Goal: Navigation & Orientation: Understand site structure

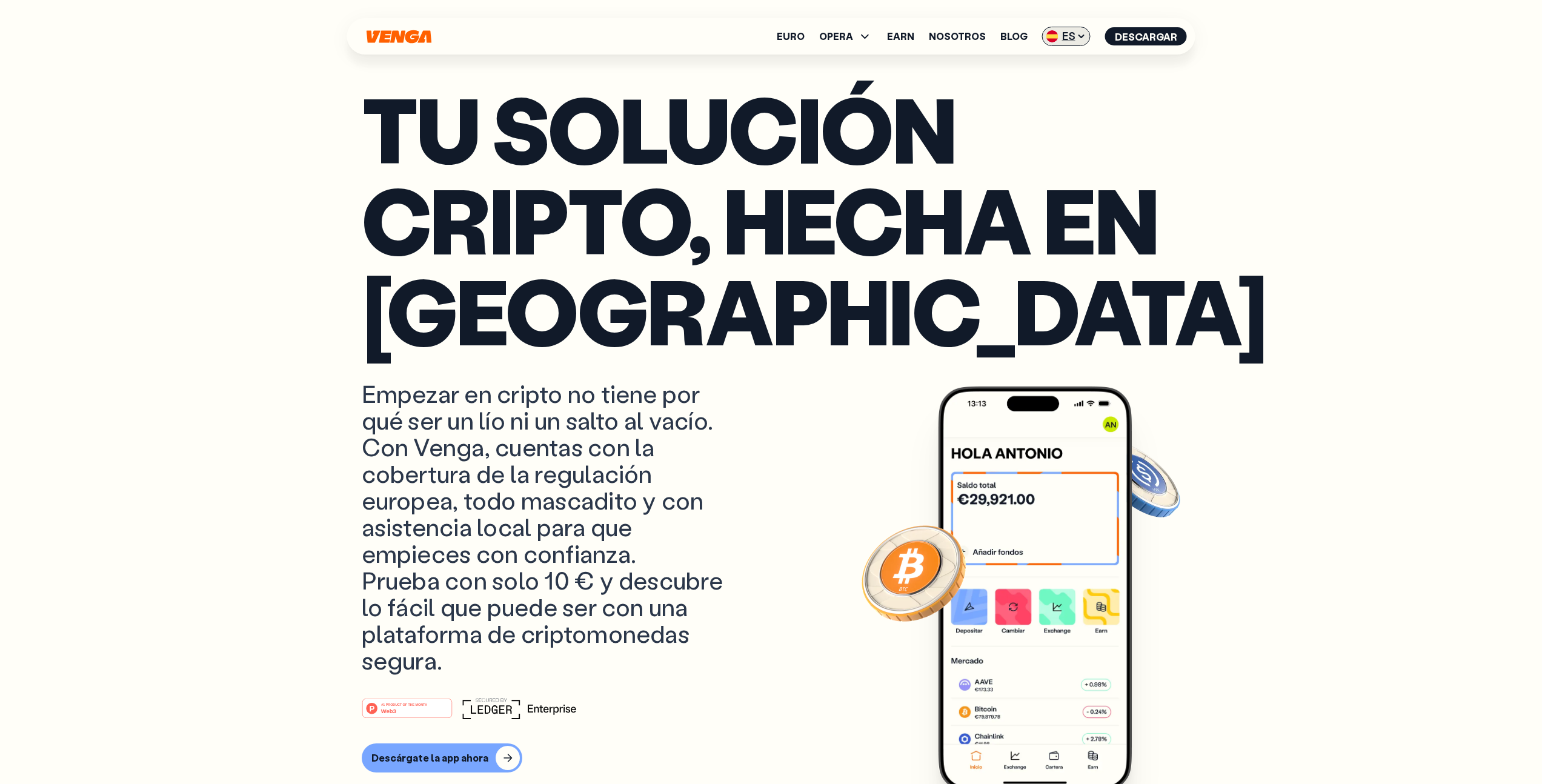
click at [1069, 39] on span "ES" at bounding box center [1067, 36] width 49 height 19
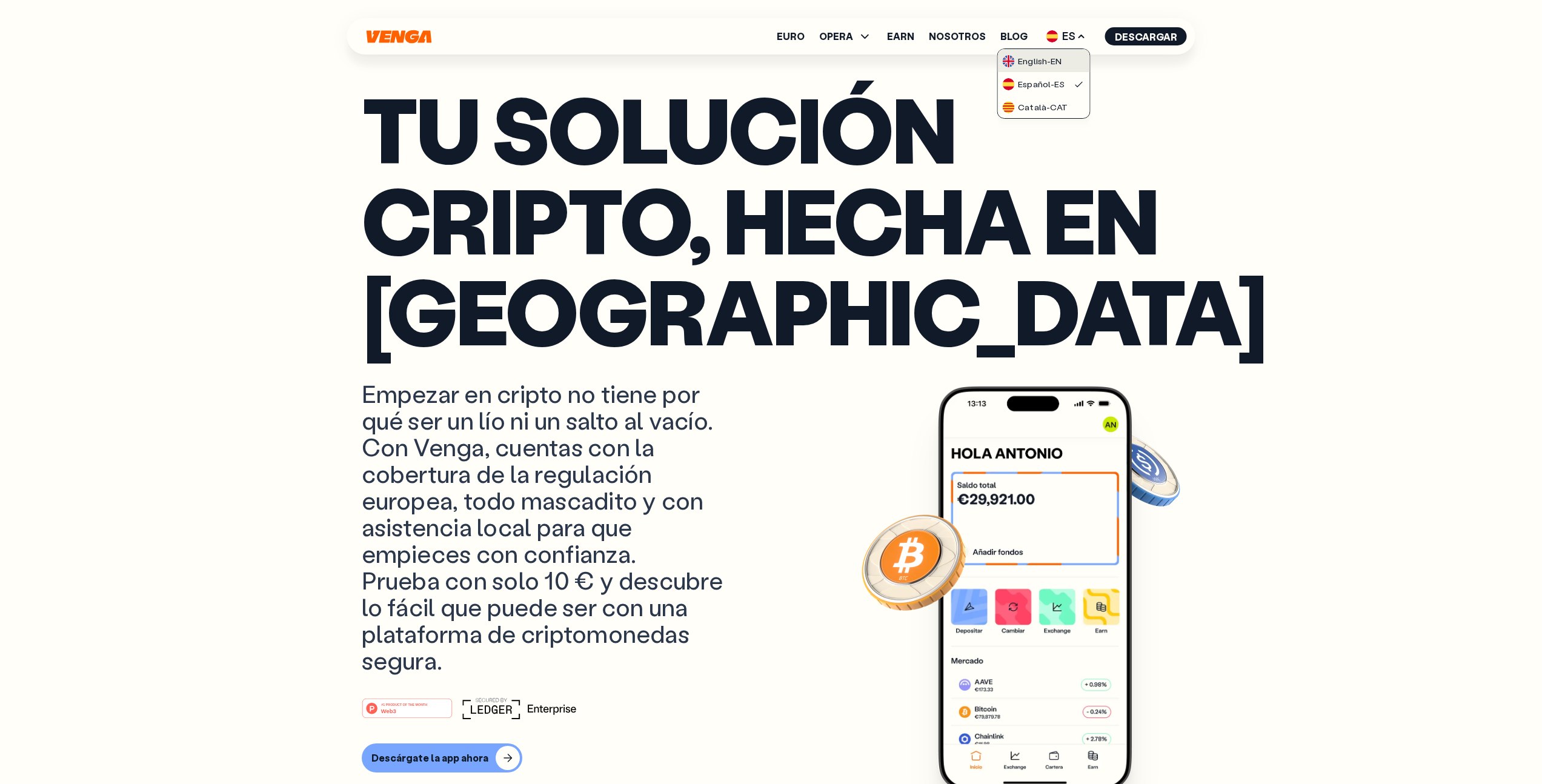
click at [1057, 67] on link "English - EN" at bounding box center [1043, 60] width 92 height 23
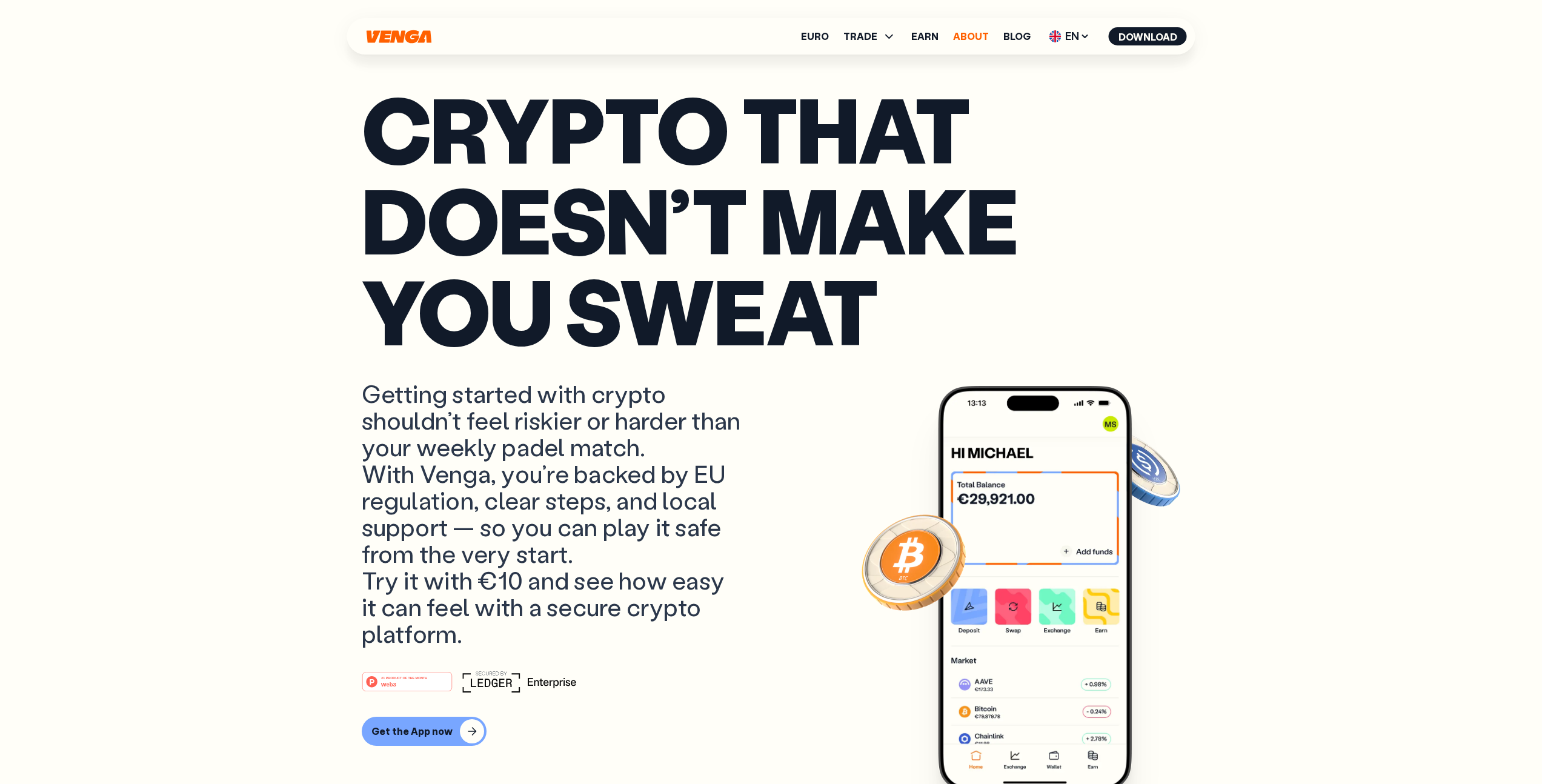
click at [971, 36] on link "About" at bounding box center [971, 36] width 36 height 10
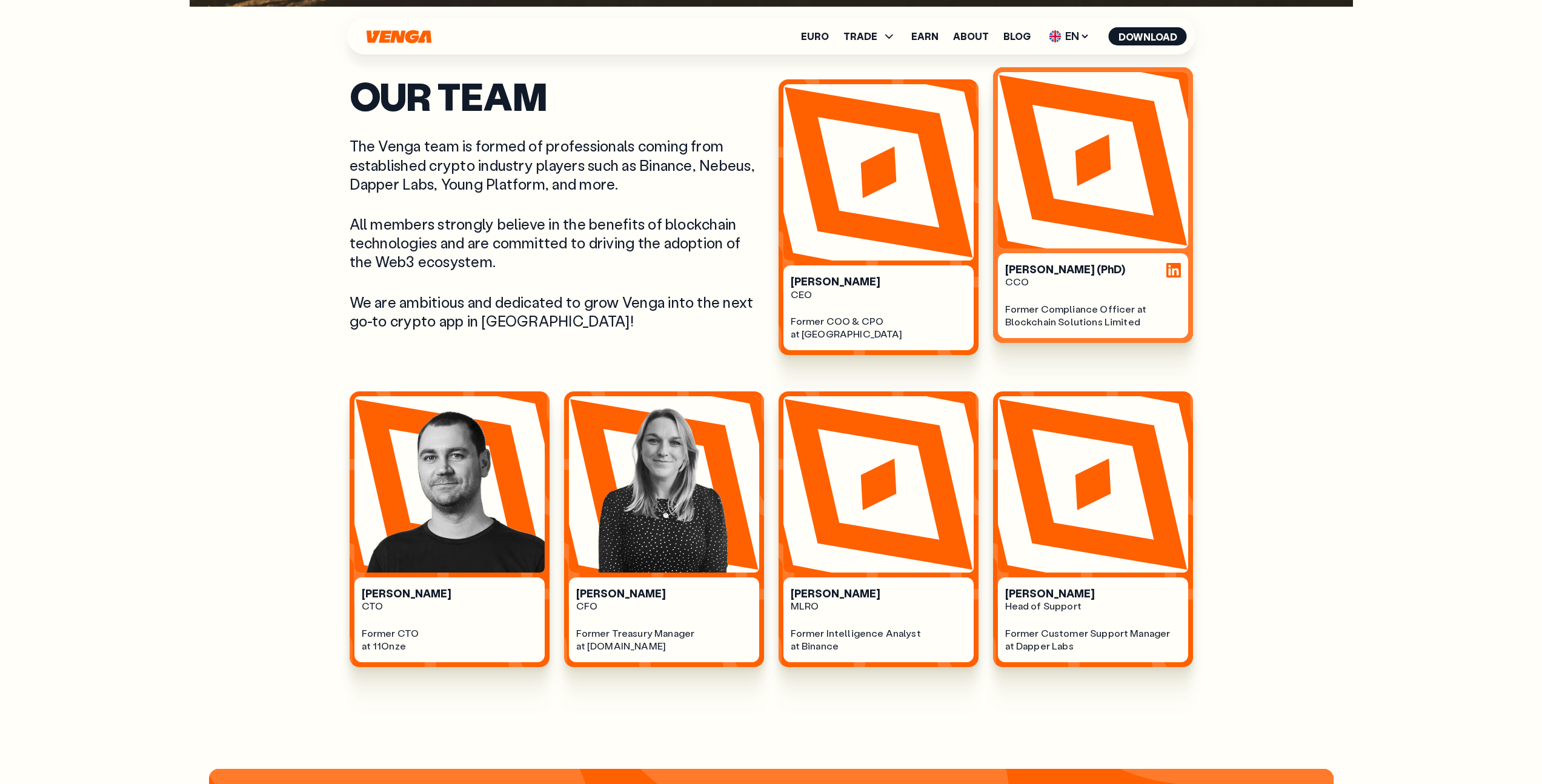
scroll to position [777, 0]
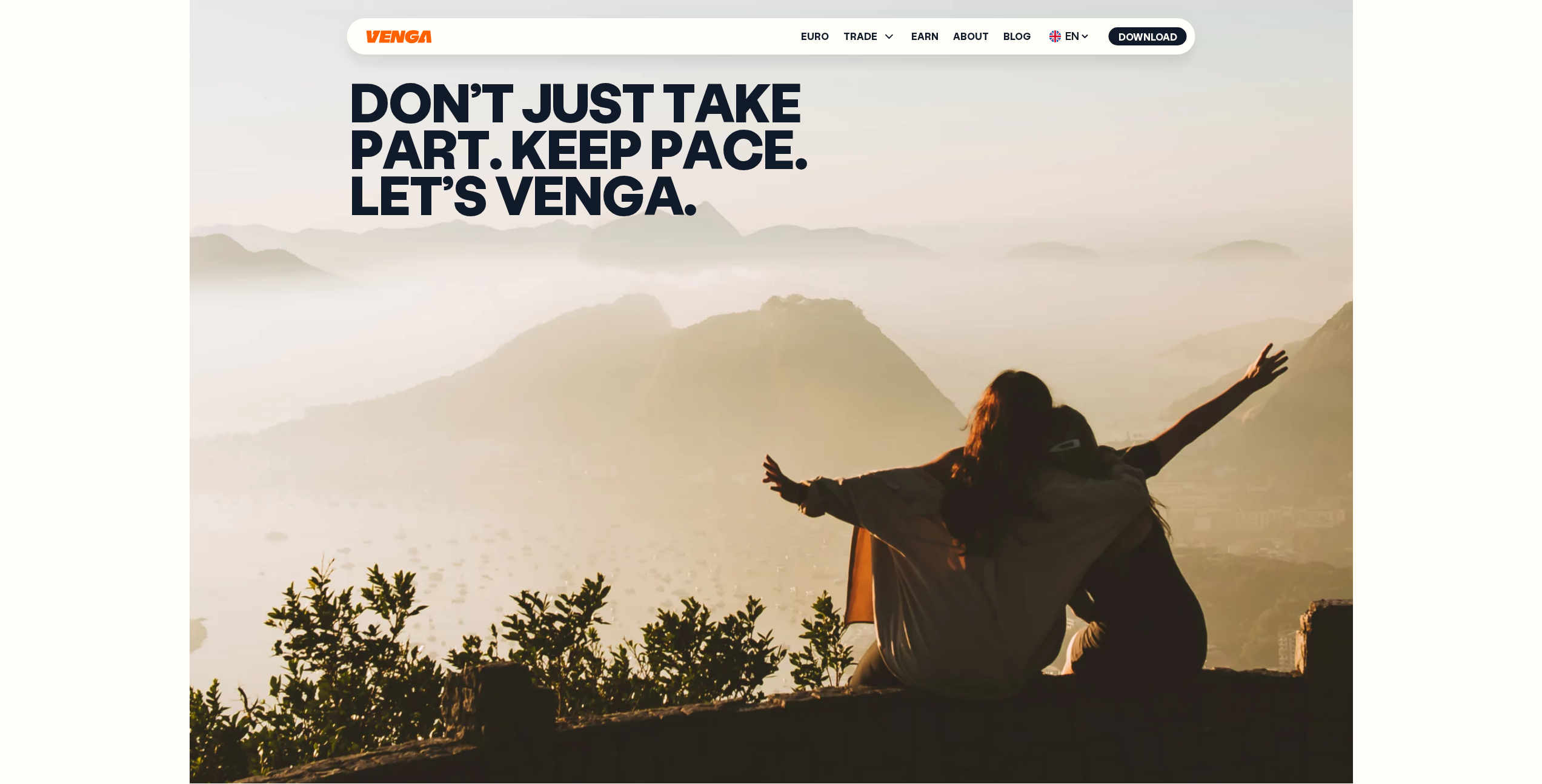
scroll to position [0, 0]
click at [389, 33] on icon "Home" at bounding box center [399, 36] width 65 height 13
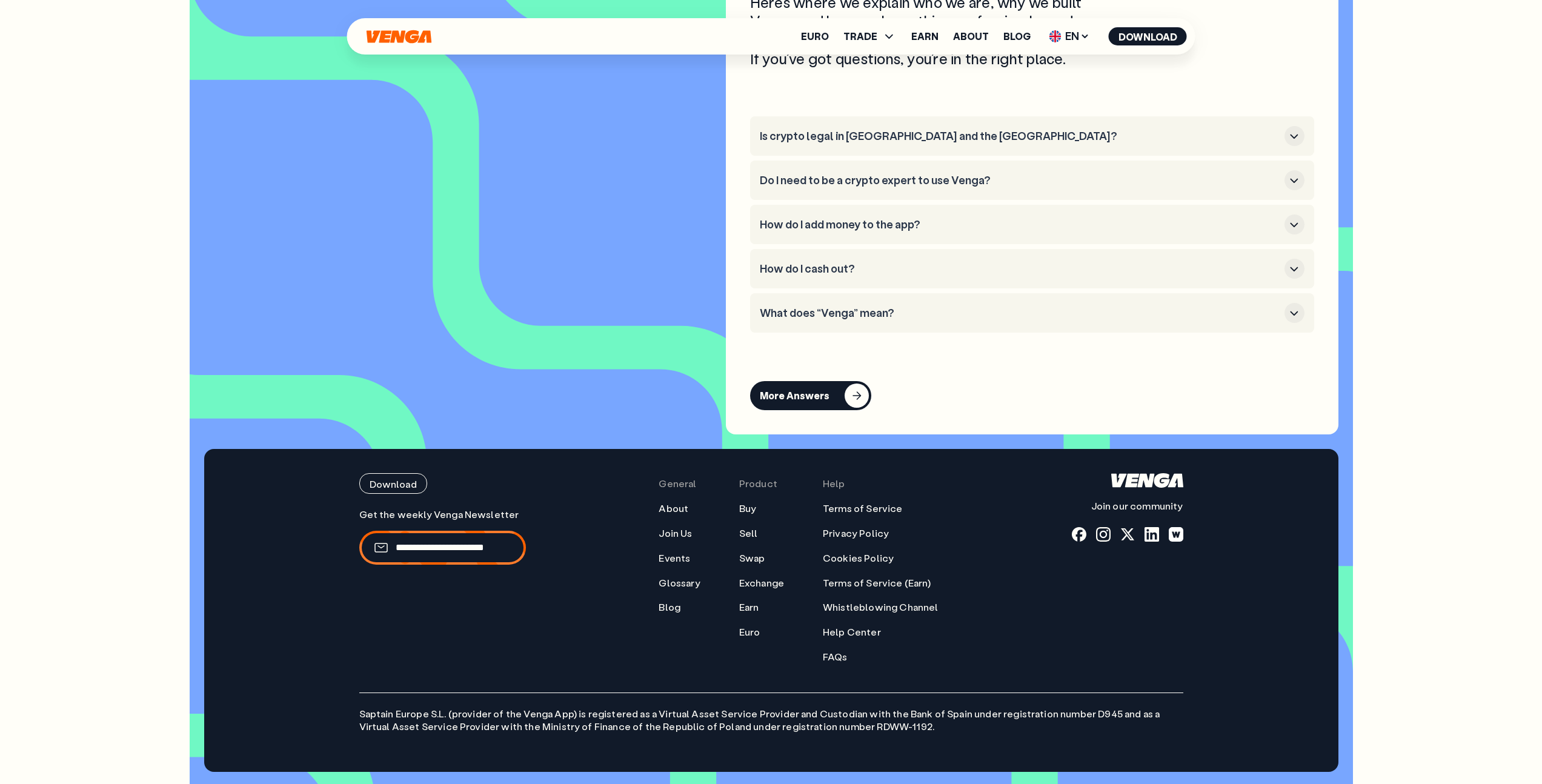
scroll to position [6113, 0]
